Goal: Task Accomplishment & Management: Complete application form

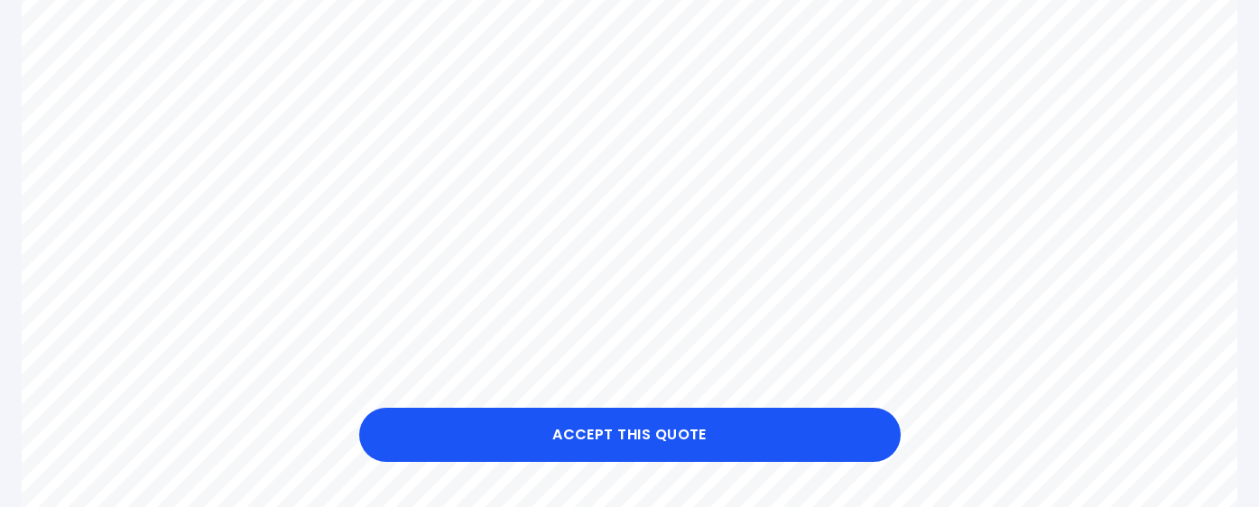
scroll to position [906, 0]
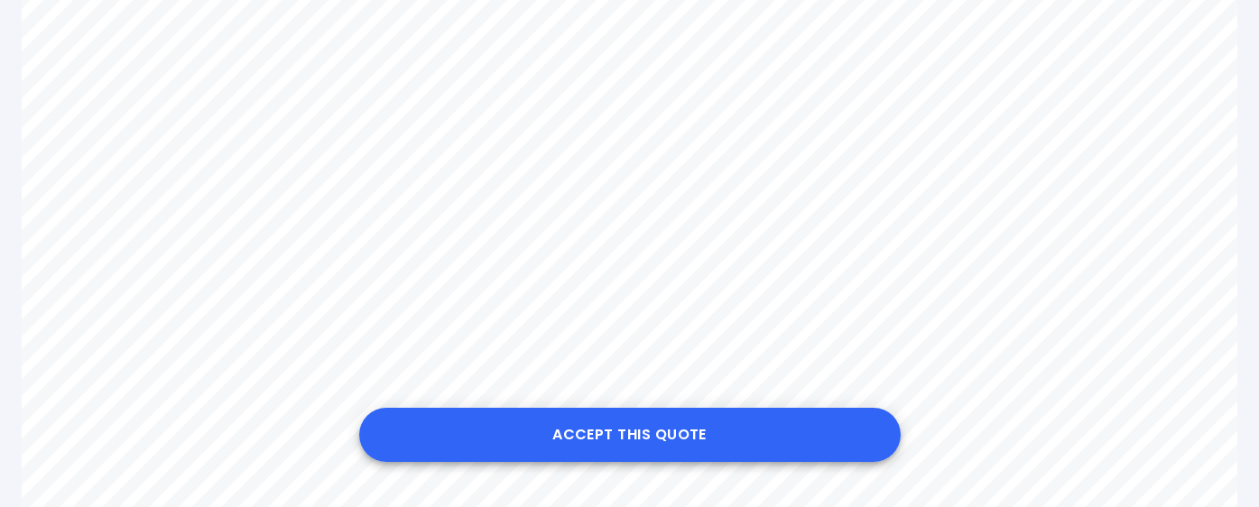
click at [634, 430] on button "Accept this Quote" at bounding box center [630, 435] width 542 height 54
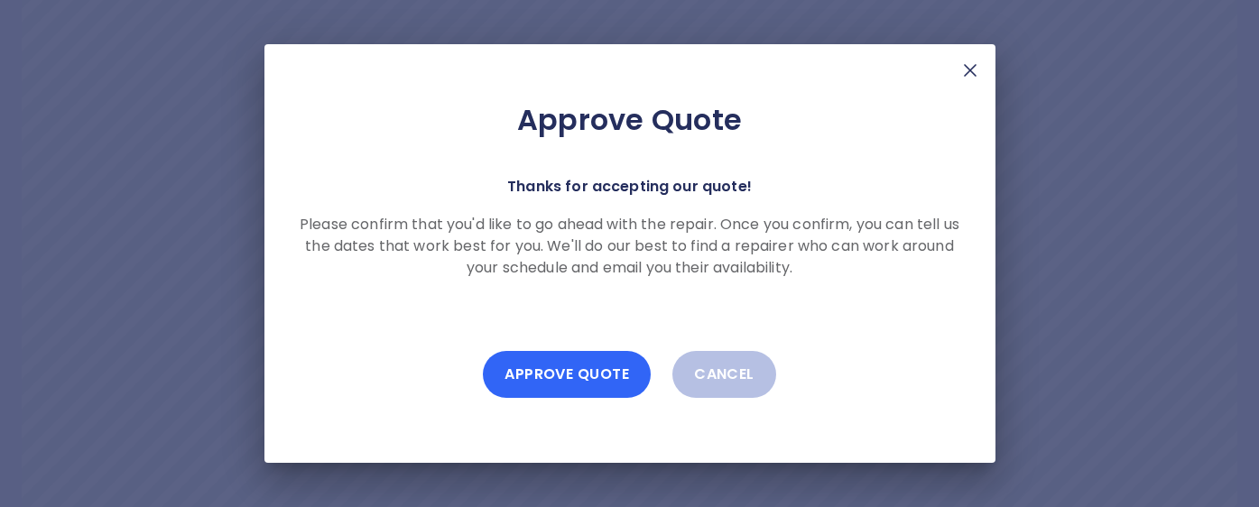
click at [583, 370] on button "Approve Quote" at bounding box center [567, 374] width 168 height 47
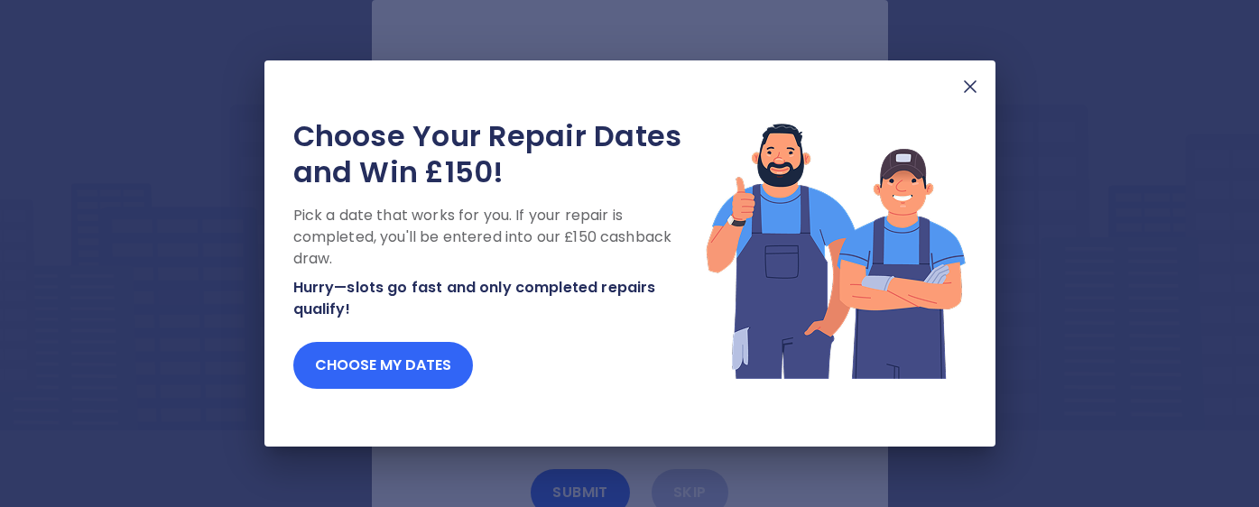
click at [408, 363] on button "Choose my dates" at bounding box center [383, 365] width 180 height 47
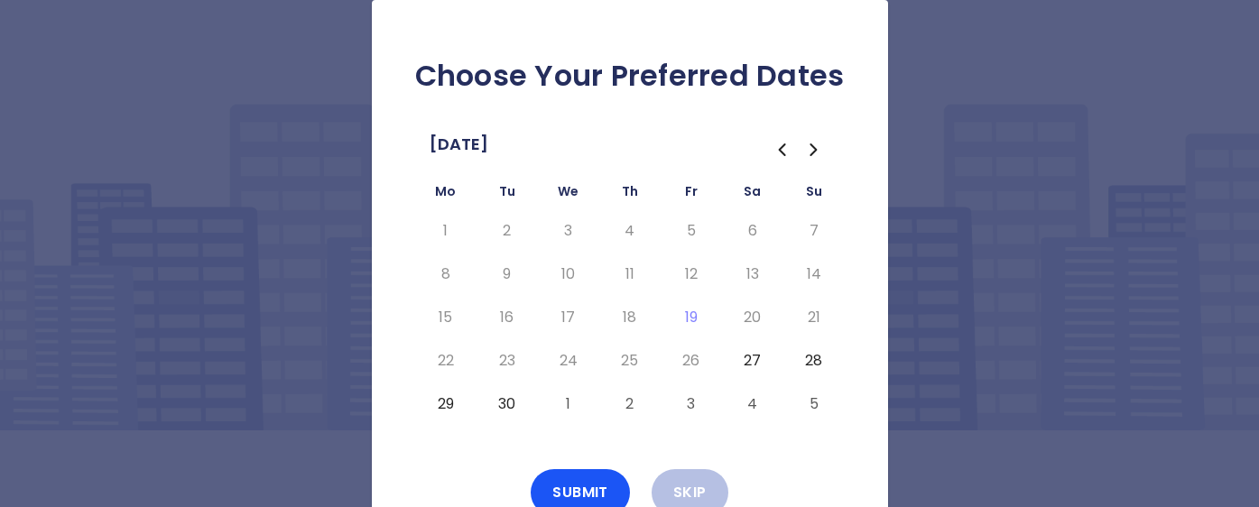
click at [755, 358] on button "27" at bounding box center [752, 361] width 32 height 29
click at [817, 357] on button "28" at bounding box center [814, 361] width 32 height 29
click at [514, 406] on button "30" at bounding box center [507, 404] width 32 height 29
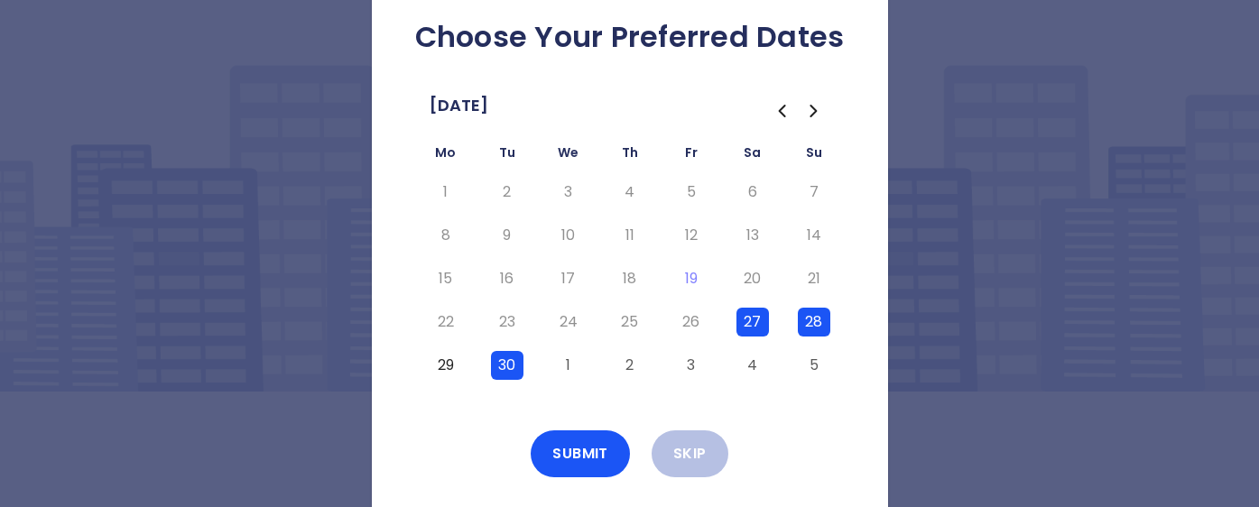
scroll to position [67, 0]
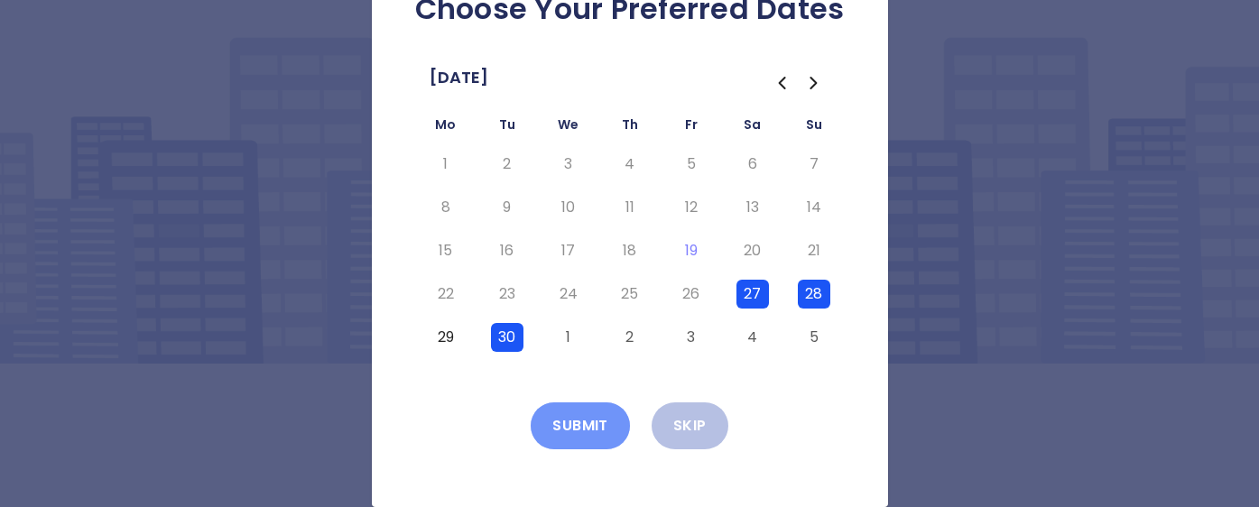
click at [587, 424] on button "Submit" at bounding box center [580, 426] width 99 height 47
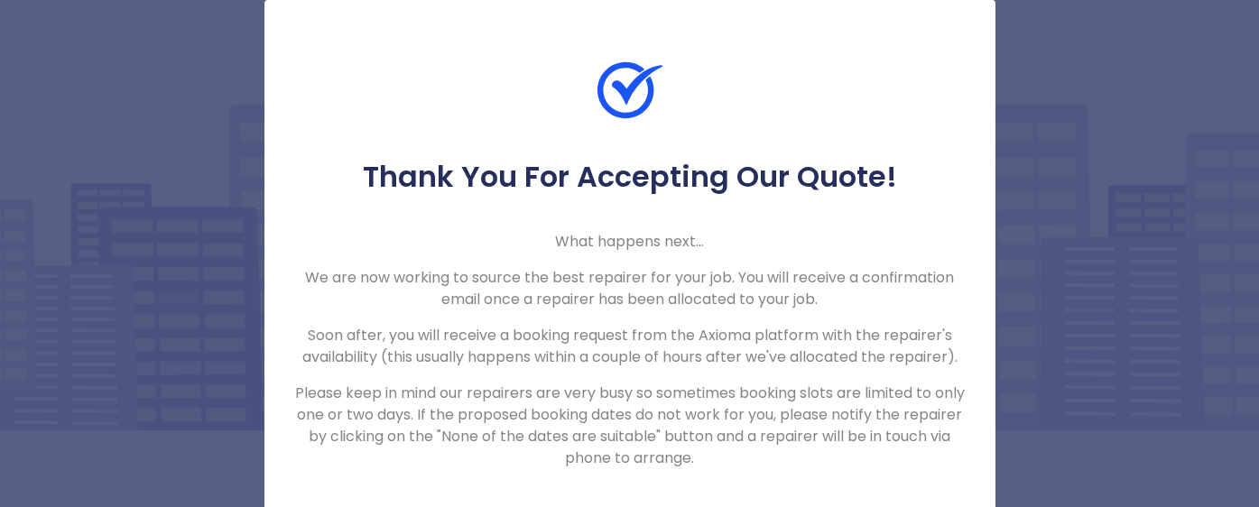
scroll to position [20, 0]
